Goal: Transaction & Acquisition: Purchase product/service

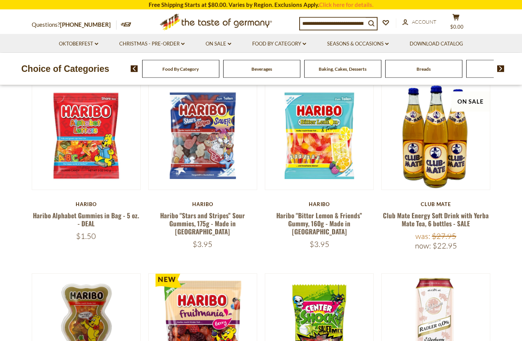
scroll to position [223, 0]
click at [251, 70] on span "Beverages" at bounding box center [261, 69] width 21 height 6
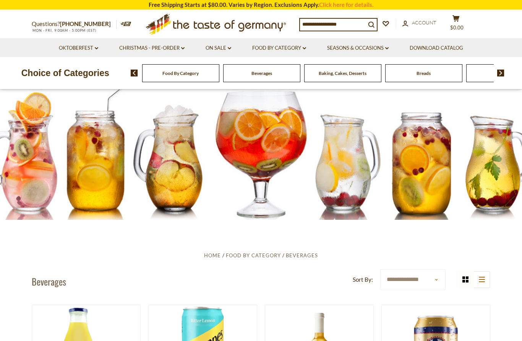
click at [502, 73] on img at bounding box center [500, 72] width 7 height 7
click at [504, 71] on img at bounding box center [500, 72] width 7 height 7
click at [503, 69] on div "Food By Category Beverages Baking, Cakes, Desserts Breads Candy Cereal Cookies …" at bounding box center [326, 73] width 391 height 18
click at [312, 24] on input at bounding box center [333, 24] width 66 height 11
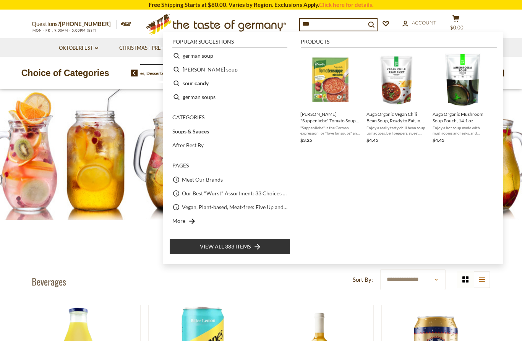
type input "****"
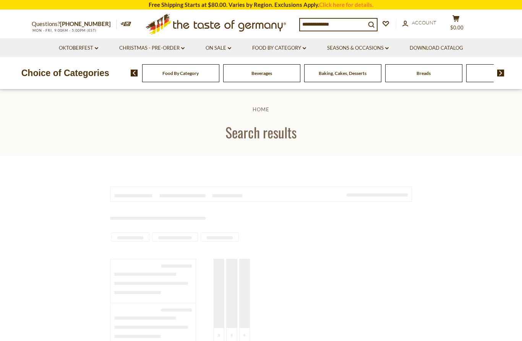
type input "****"
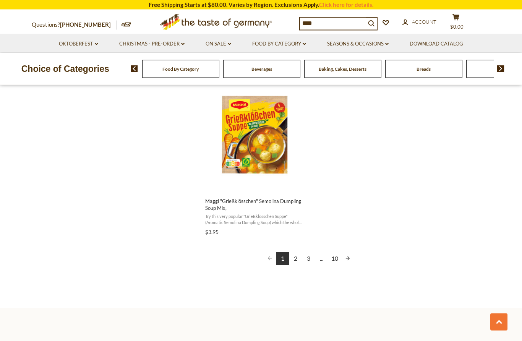
scroll to position [1322, 0]
click at [296, 253] on link "2" at bounding box center [295, 257] width 13 height 13
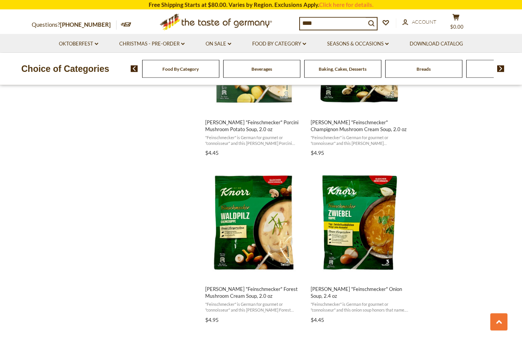
scroll to position [1067, 0]
click at [179, 40] on link "Christmas - PRE-ORDER dropdown_arrow" at bounding box center [151, 44] width 65 height 8
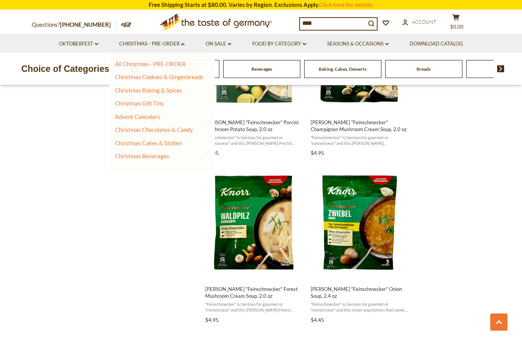
click at [173, 63] on link "All Christmas - PRE-ORDER" at bounding box center [150, 63] width 71 height 7
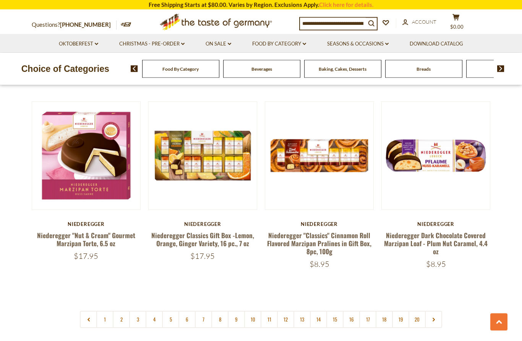
scroll to position [1707, 0]
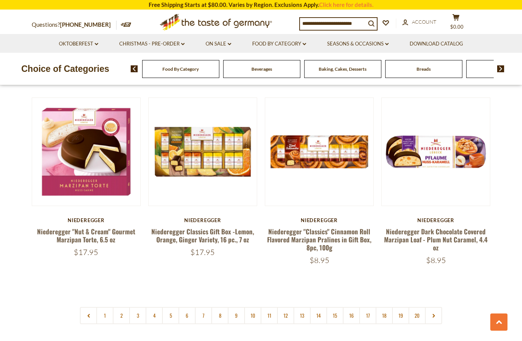
click at [123, 307] on link "2" at bounding box center [121, 315] width 17 height 17
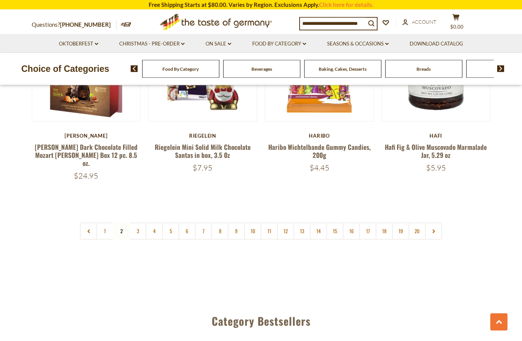
scroll to position [1782, 0]
click at [137, 222] on link "3" at bounding box center [137, 230] width 17 height 17
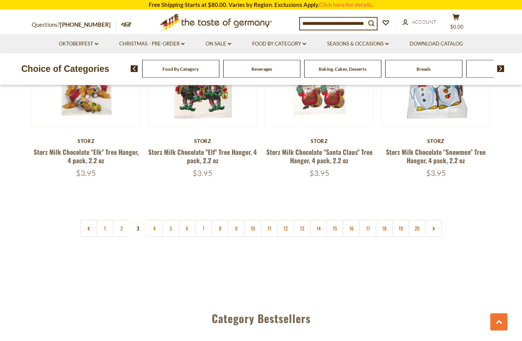
scroll to position [1774, 0]
click at [156, 220] on link "4" at bounding box center [153, 228] width 17 height 17
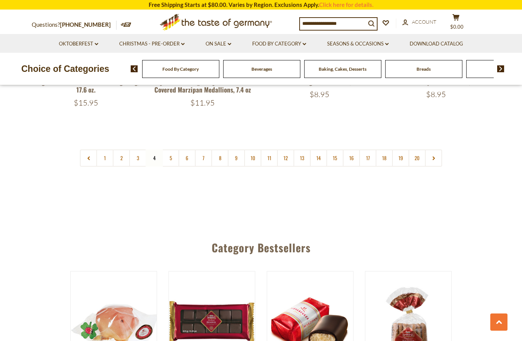
scroll to position [1838, 0]
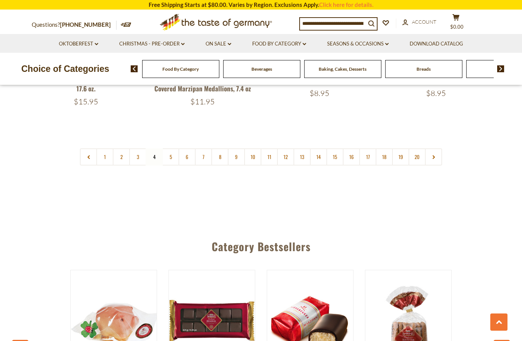
click at [168, 148] on link "5" at bounding box center [170, 156] width 17 height 17
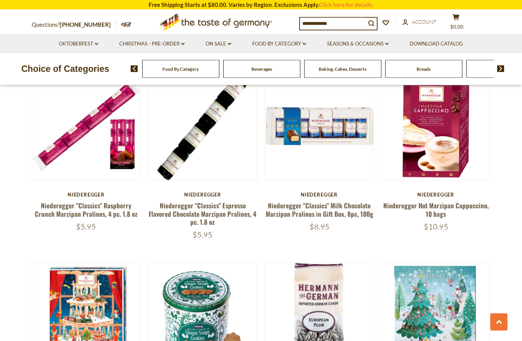
scroll to position [419, 0]
click at [443, 148] on link at bounding box center [435, 126] width 91 height 91
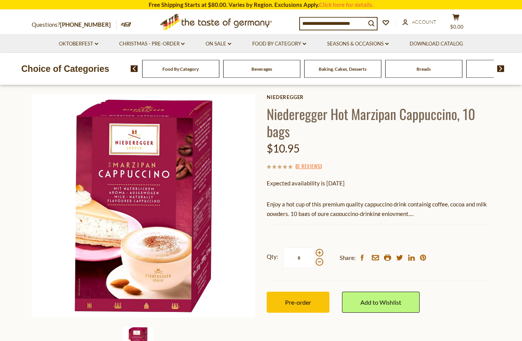
scroll to position [40, 0]
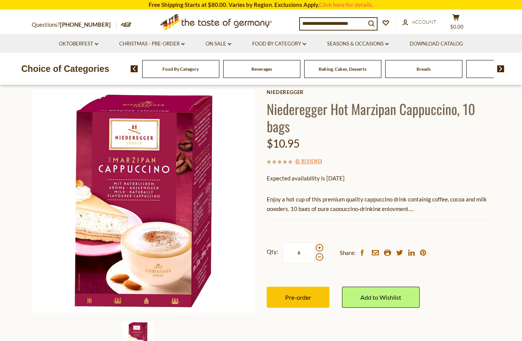
click at [323, 292] on button "Pre-order" at bounding box center [298, 296] width 63 height 21
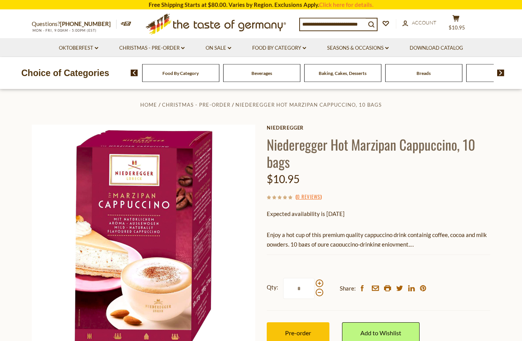
scroll to position [0, 0]
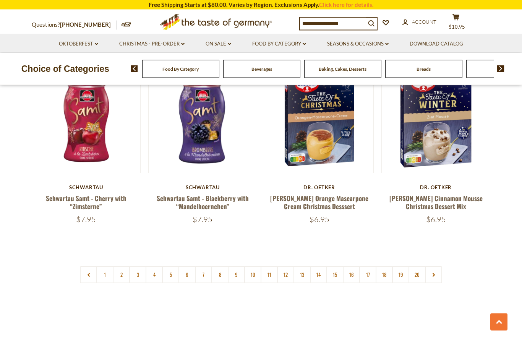
scroll to position [1745, 0]
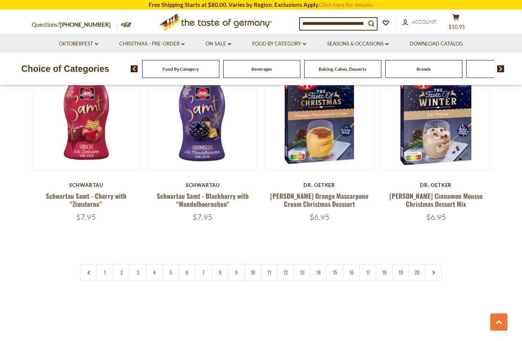
click at [171, 263] on link "5" at bounding box center [170, 271] width 17 height 17
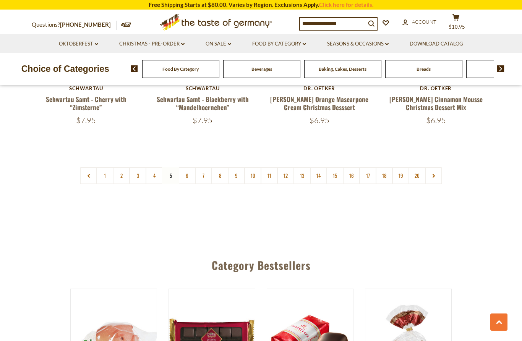
scroll to position [1843, 0]
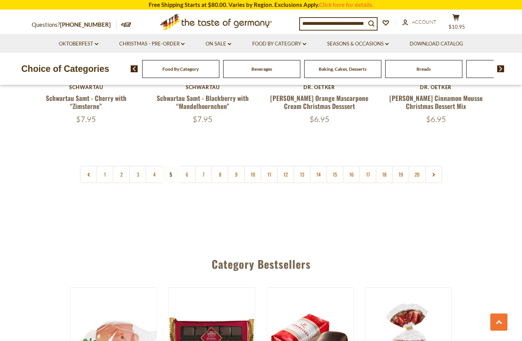
click at [189, 166] on link "6" at bounding box center [186, 174] width 17 height 17
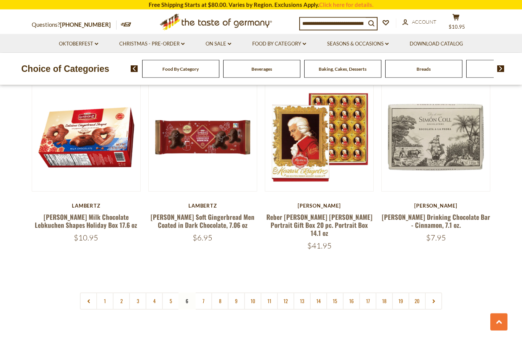
scroll to position [1709, 0]
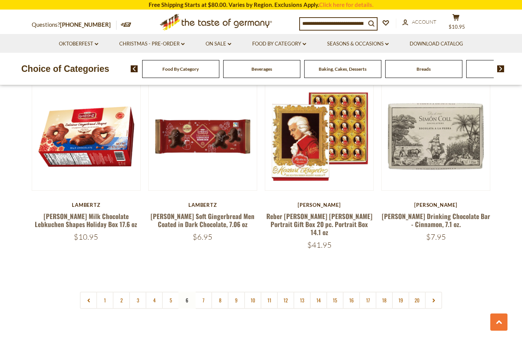
click at [205, 291] on link "7" at bounding box center [203, 299] width 17 height 17
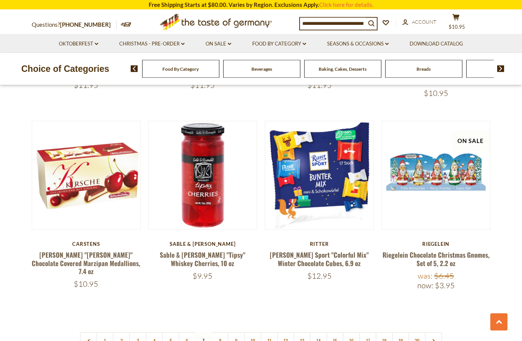
scroll to position [1662, 0]
click at [225, 332] on link "8" at bounding box center [219, 340] width 17 height 17
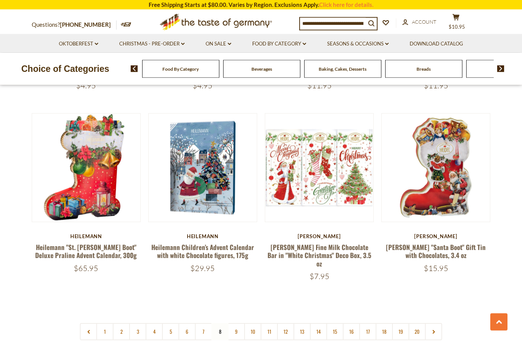
scroll to position [1671, 0]
click at [239, 323] on link "9" at bounding box center [236, 331] width 17 height 17
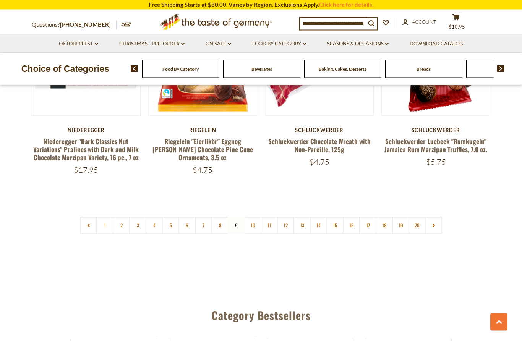
scroll to position [1806, 0]
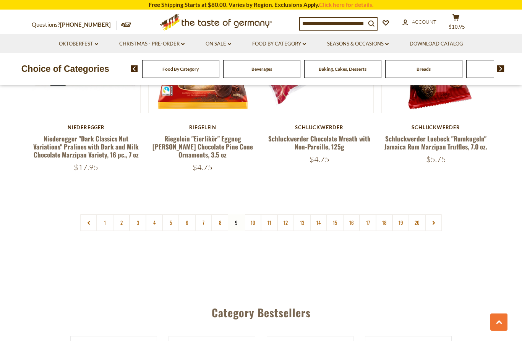
click at [250, 214] on link "10" at bounding box center [252, 222] width 17 height 17
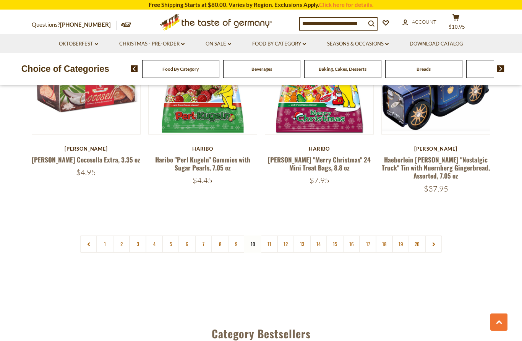
scroll to position [1784, 0]
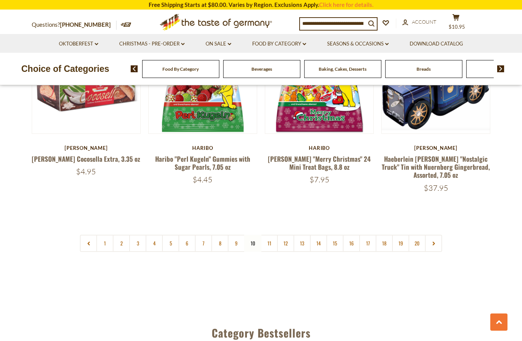
click at [269, 234] on link "11" at bounding box center [268, 242] width 17 height 17
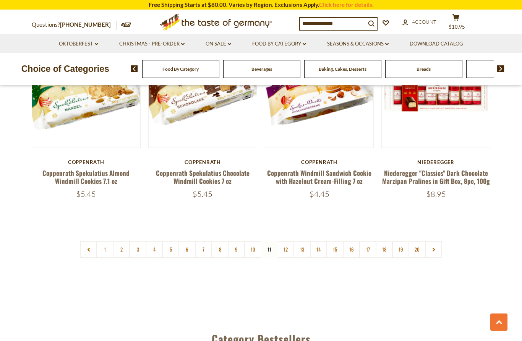
scroll to position [1769, 0]
click at [284, 240] on link "12" at bounding box center [285, 248] width 17 height 17
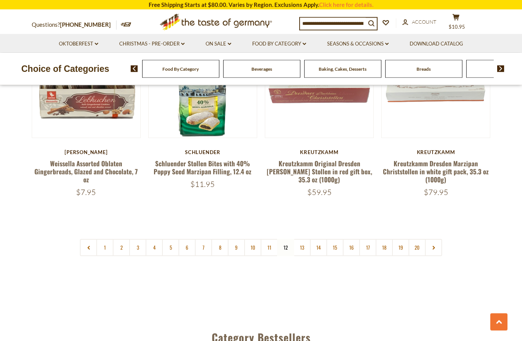
scroll to position [1782, 0]
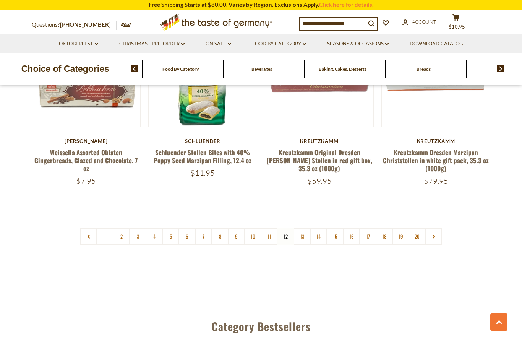
click at [300, 228] on link "13" at bounding box center [301, 236] width 17 height 17
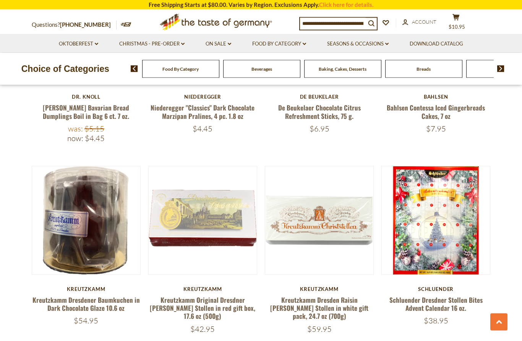
scroll to position [1653, 0]
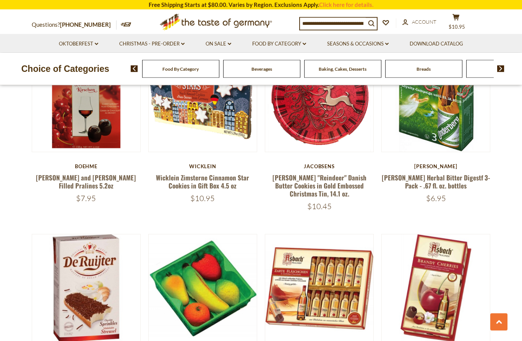
scroll to position [1581, 0]
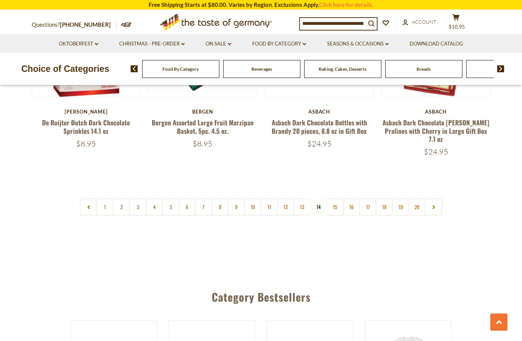
click at [333, 198] on link "15" at bounding box center [334, 206] width 17 height 17
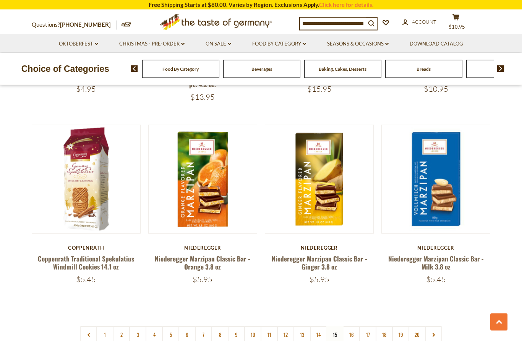
scroll to position [1685, 0]
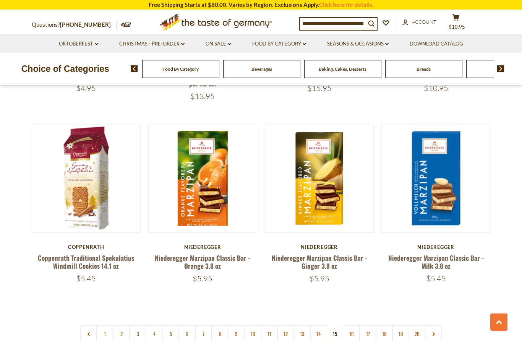
click at [354, 325] on link "16" at bounding box center [350, 333] width 17 height 17
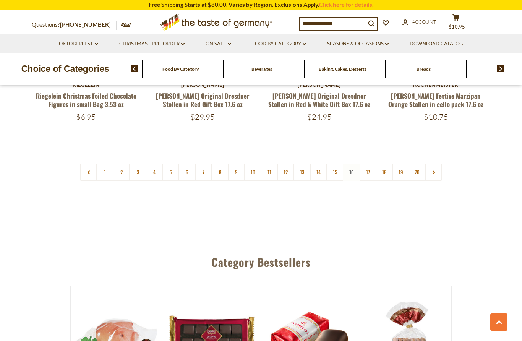
scroll to position [1821, 0]
click at [369, 163] on link "17" at bounding box center [367, 171] width 17 height 17
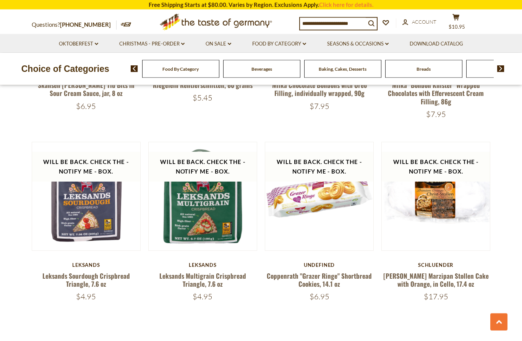
scroll to position [1635, 0]
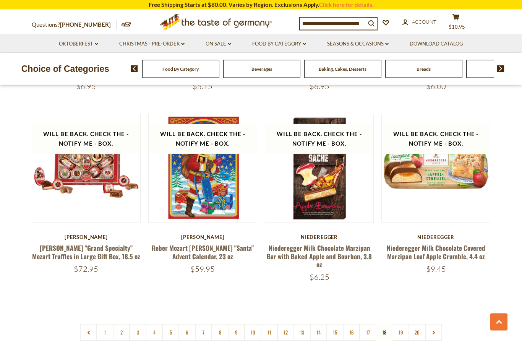
scroll to position [1669, 0]
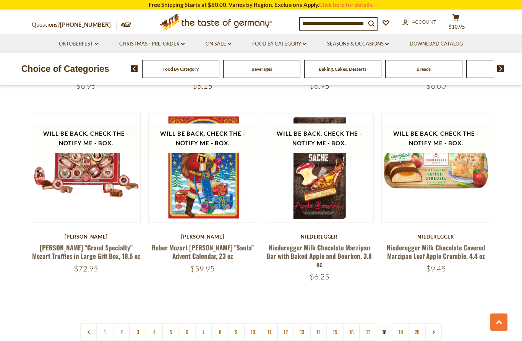
click at [404, 323] on link "19" at bounding box center [400, 331] width 17 height 17
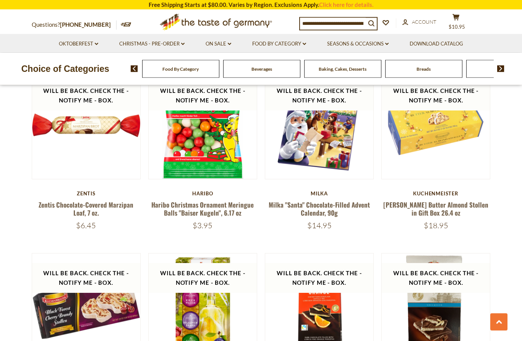
scroll to position [793, 0]
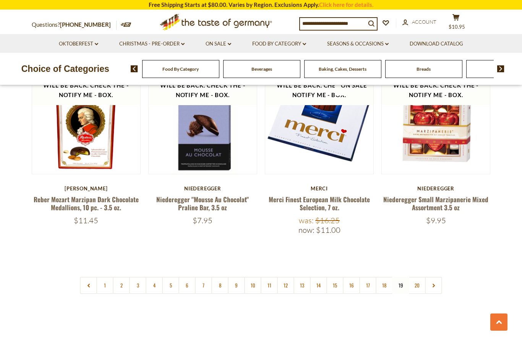
click at [415, 276] on link "20" at bounding box center [416, 284] width 17 height 17
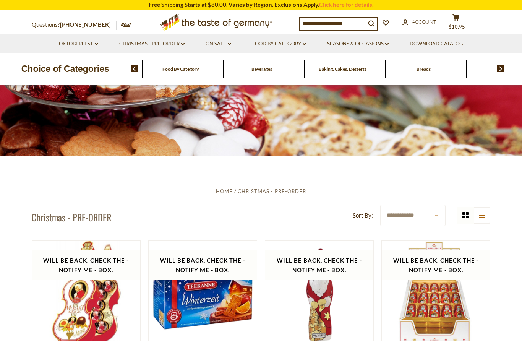
scroll to position [60, 0]
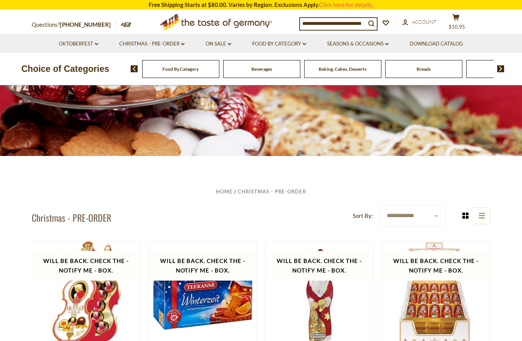
click at [307, 21] on input at bounding box center [333, 23] width 66 height 11
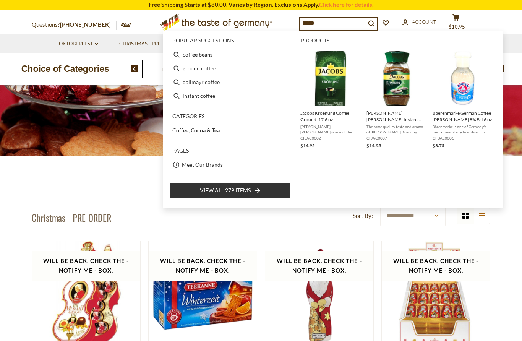
type input "******"
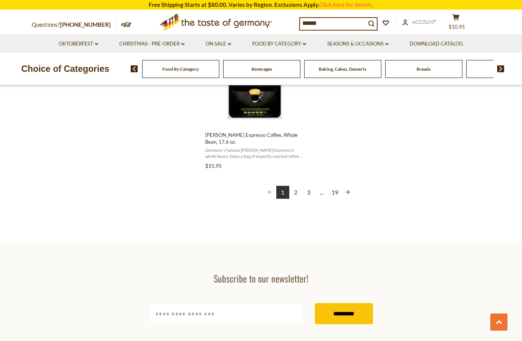
scroll to position [1392, 0]
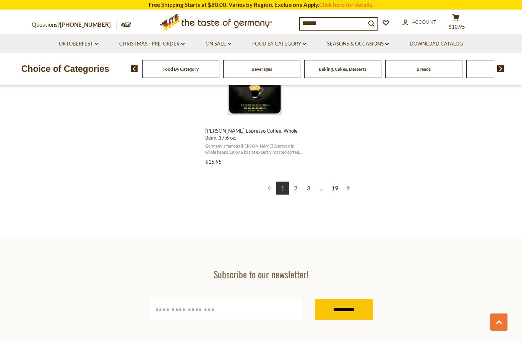
click at [298, 181] on link "2" at bounding box center [295, 187] width 13 height 13
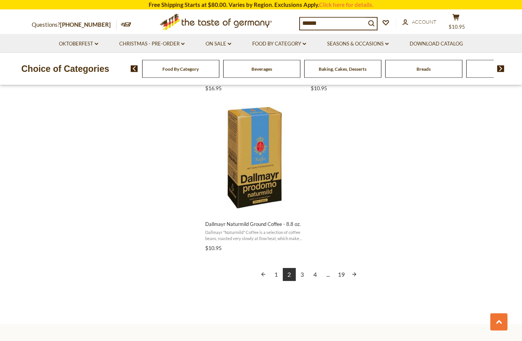
scroll to position [1292, 0]
click at [304, 272] on link "3" at bounding box center [302, 273] width 13 height 13
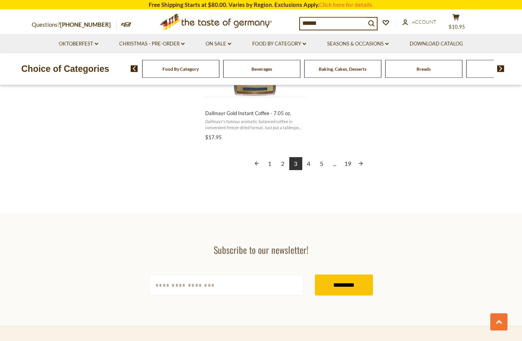
scroll to position [1410, 0]
click at [308, 158] on link "4" at bounding box center [308, 162] width 13 height 13
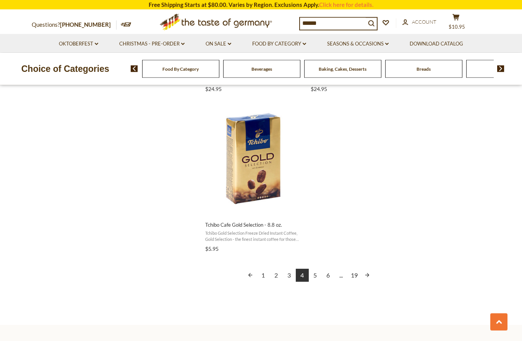
scroll to position [1298, 0]
click at [315, 271] on link "5" at bounding box center [315, 274] width 13 height 13
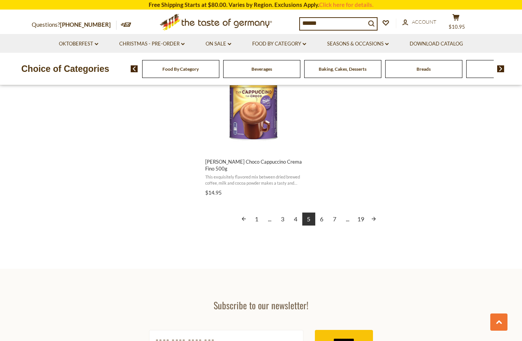
scroll to position [1357, 0]
click at [324, 212] on link "6" at bounding box center [321, 218] width 13 height 13
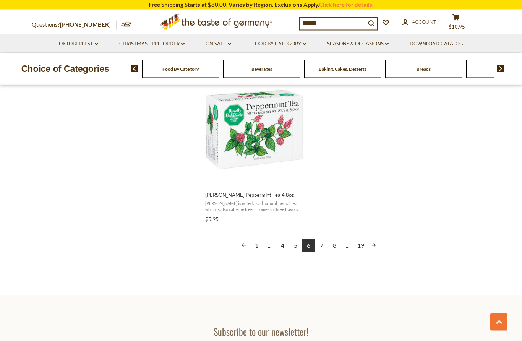
scroll to position [1323, 0]
click at [321, 240] on link "7" at bounding box center [321, 245] width 13 height 13
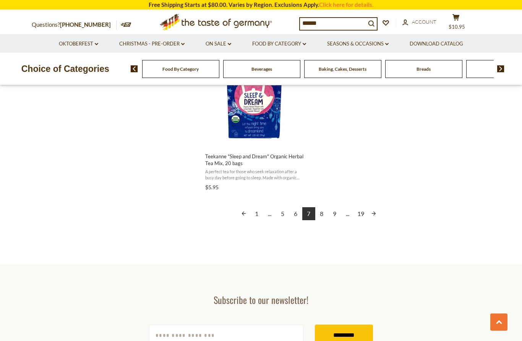
scroll to position [1349, 0]
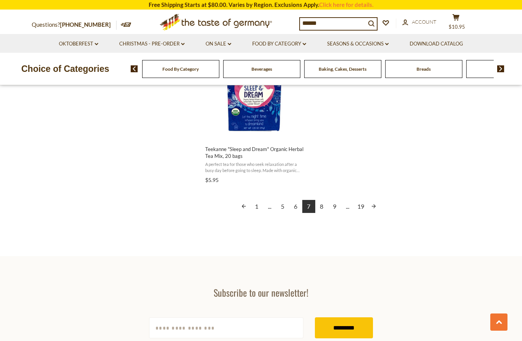
click at [321, 202] on link "8" at bounding box center [321, 206] width 13 height 13
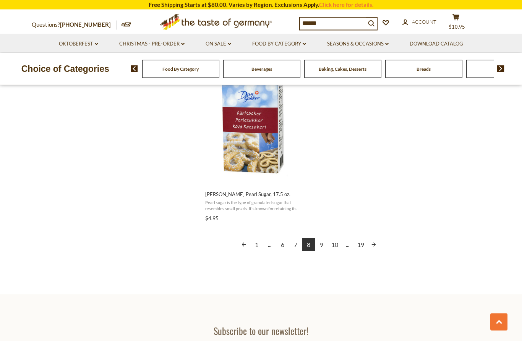
scroll to position [1328, 0]
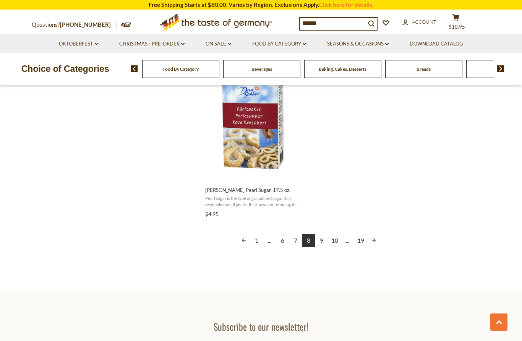
click at [323, 234] on link "9" at bounding box center [321, 240] width 13 height 13
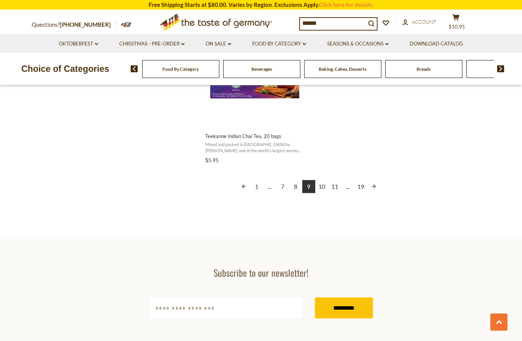
scroll to position [1382, 0]
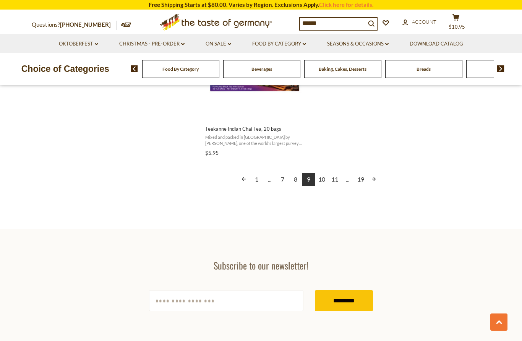
click at [326, 173] on link "10" at bounding box center [321, 179] width 13 height 13
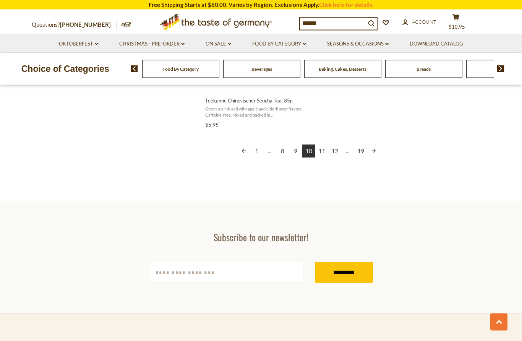
scroll to position [1399, 0]
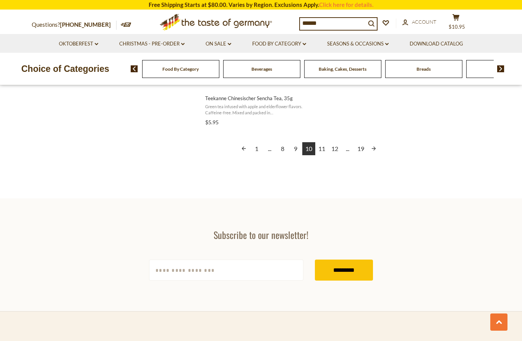
click at [323, 142] on link "11" at bounding box center [321, 148] width 13 height 13
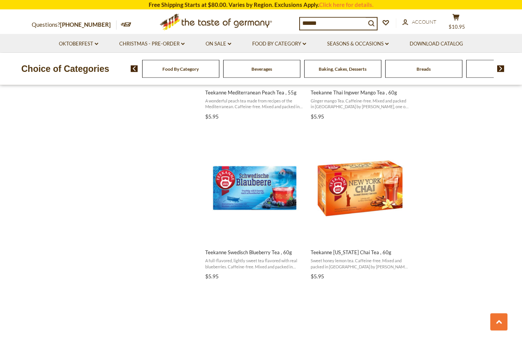
scroll to position [753, 0]
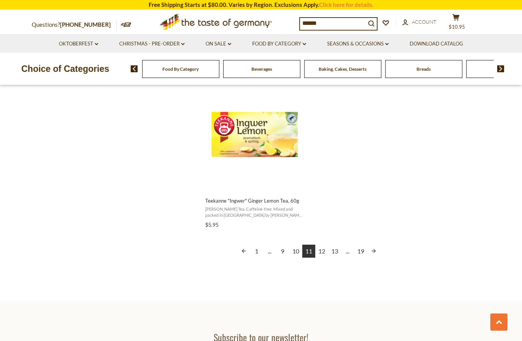
click at [323, 244] on link "12" at bounding box center [321, 250] width 13 height 13
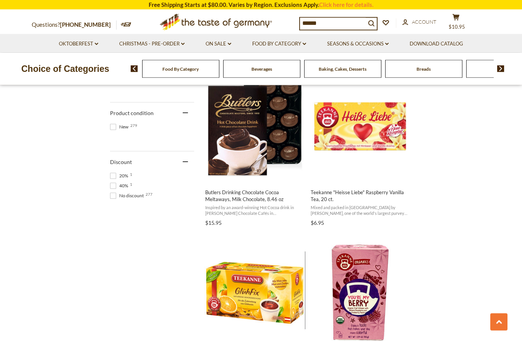
scroll to position [493, 0]
click at [271, 183] on span "Butlers Drinking Chocolate Cocoa Meltaways, Milk Chocolate, 8.46 oz Inspired by…" at bounding box center [254, 206] width 101 height 46
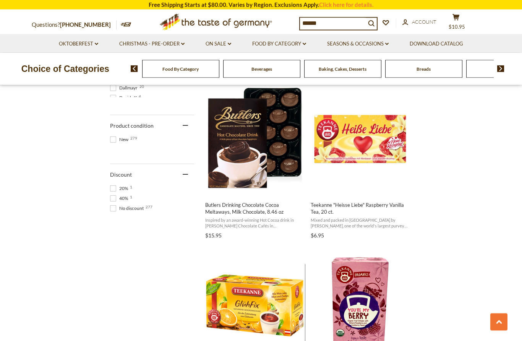
scroll to position [481, 0]
click at [289, 180] on button "Add to cart" at bounding box center [254, 187] width 100 height 16
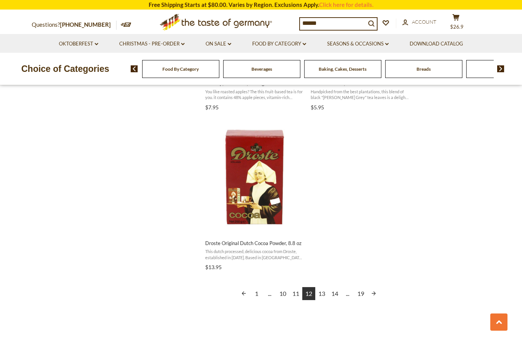
click at [322, 287] on link "13" at bounding box center [321, 293] width 13 height 13
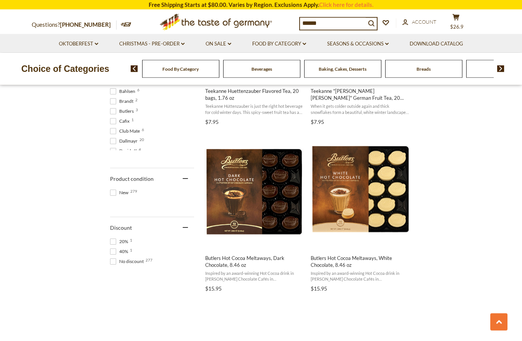
scroll to position [431, 0]
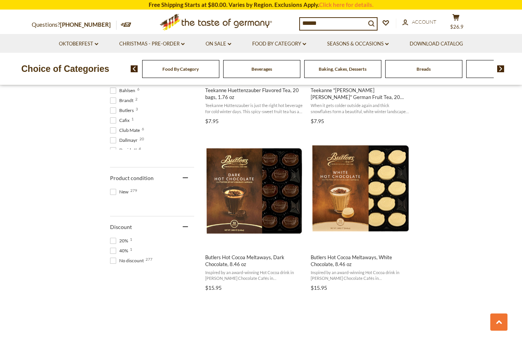
click at [268, 255] on span "Butlers Hot Cocoa Meltaways, Dark Chocolate, 8.46 oz" at bounding box center [254, 261] width 99 height 14
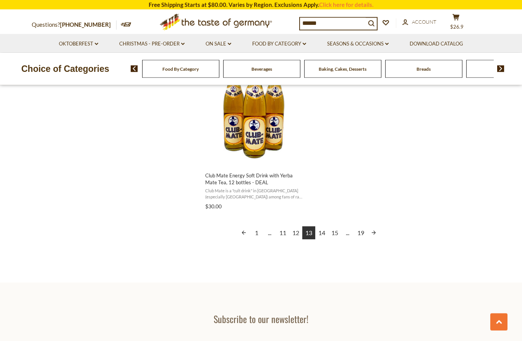
scroll to position [1346, 0]
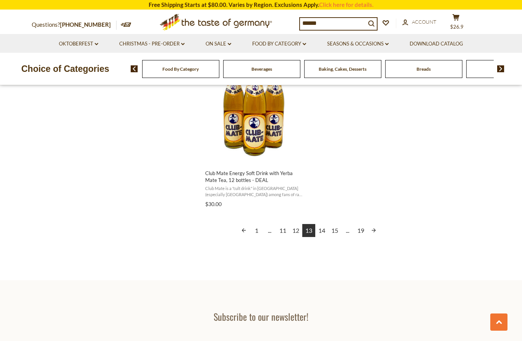
click at [322, 227] on link "14" at bounding box center [321, 230] width 13 height 13
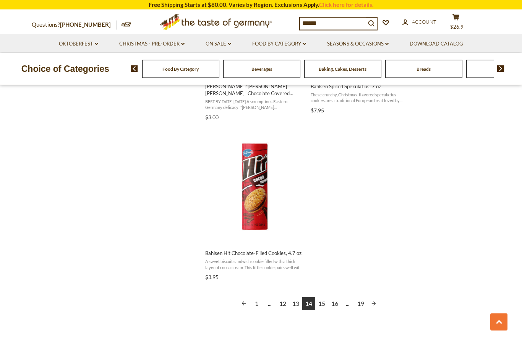
scroll to position [1267, 0]
click at [321, 298] on link "15" at bounding box center [321, 302] width 13 height 13
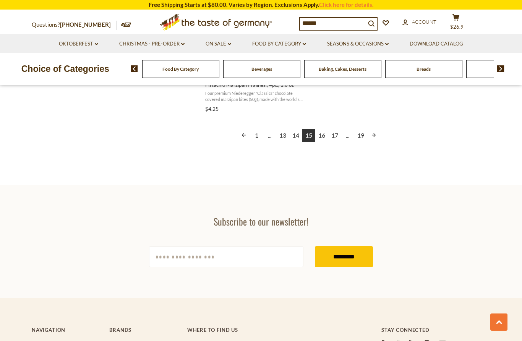
scroll to position [1436, 0]
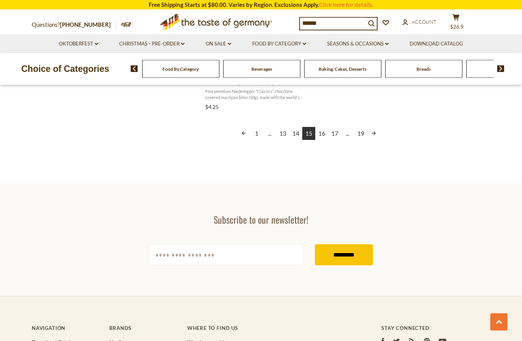
click at [322, 128] on link "16" at bounding box center [321, 133] width 13 height 13
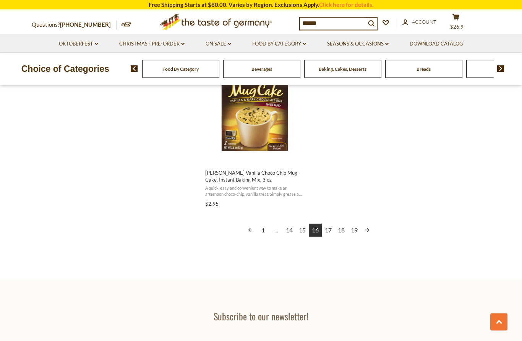
scroll to position [1347, 0]
click at [334, 228] on link "17" at bounding box center [327, 229] width 13 height 13
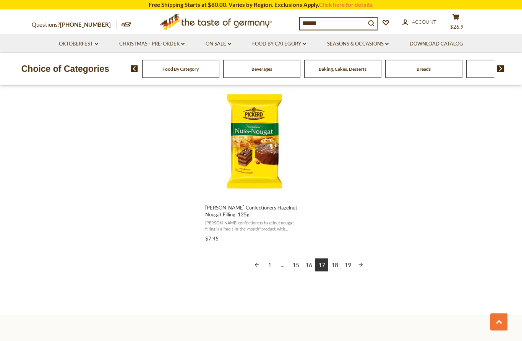
scroll to position [1313, 0]
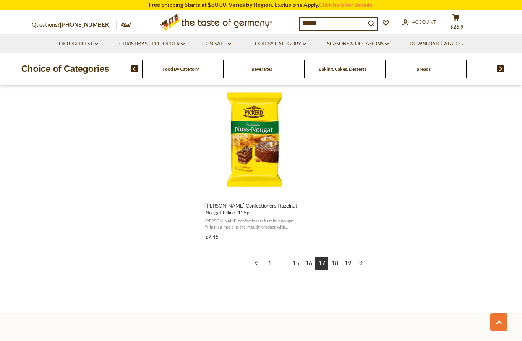
click at [338, 256] on link "18" at bounding box center [334, 262] width 13 height 13
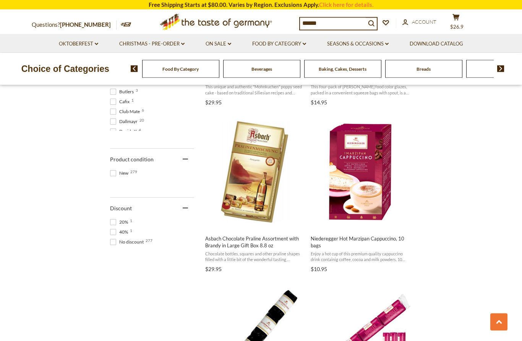
scroll to position [448, 0]
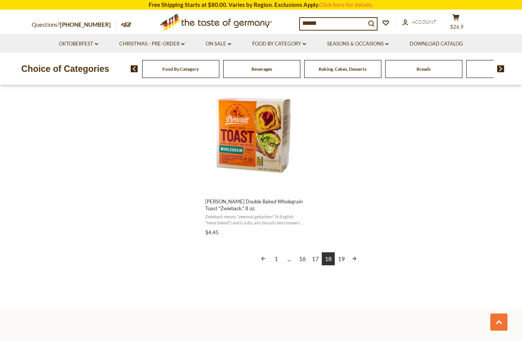
click at [340, 257] on link "19" at bounding box center [340, 258] width 13 height 13
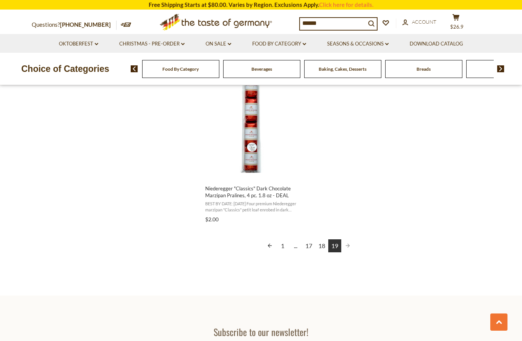
scroll to position [830, 0]
